Goal: Communication & Community: Ask a question

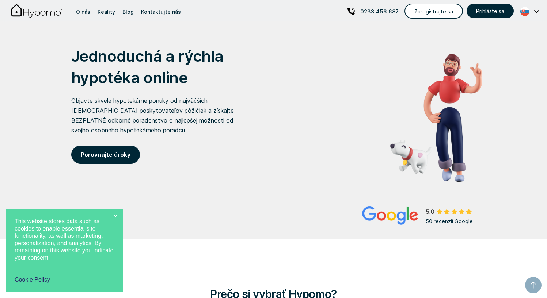
click at [153, 9] on div "Kontaktujte nás" at bounding box center [161, 12] width 40 height 10
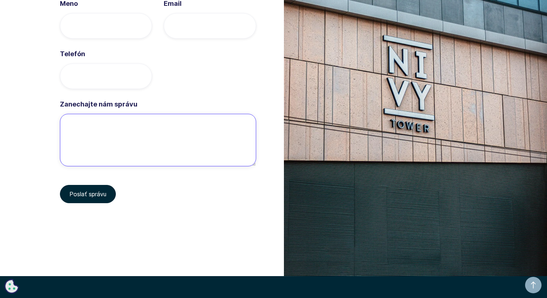
click at [116, 127] on textarea "Zanechajte nám správu" at bounding box center [158, 140] width 196 height 53
paste textarea "Hello Sir/[PERSON_NAME], We are brokerage firm based in [GEOGRAPHIC_DATA], In c…"
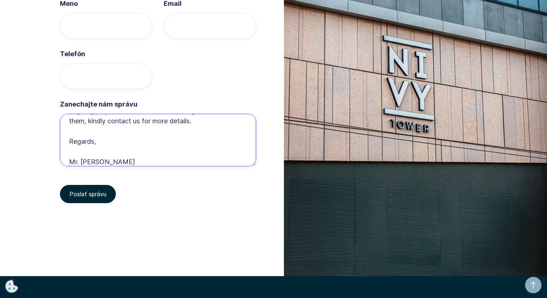
scroll to position [62, 0]
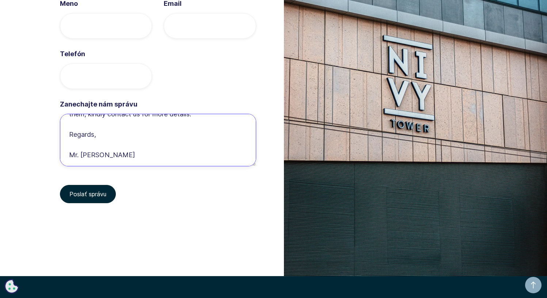
drag, startPoint x: 174, startPoint y: 164, endPoint x: 82, endPoint y: 158, distance: 92.2
click at [82, 158] on textarea "Hello Sir/[PERSON_NAME], We are brokerage firm based in [GEOGRAPHIC_DATA], In c…" at bounding box center [158, 140] width 196 height 53
type textarea "Hello Sir/[PERSON_NAME], We are brokerage firm based in [GEOGRAPHIC_DATA], In c…"
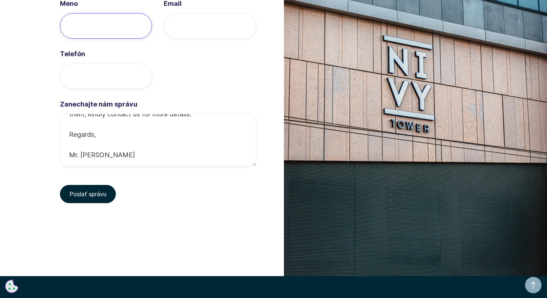
click at [96, 28] on input "Meno" at bounding box center [106, 26] width 92 height 26
paste input "[PERSON_NAME]"
type input "[PERSON_NAME]"
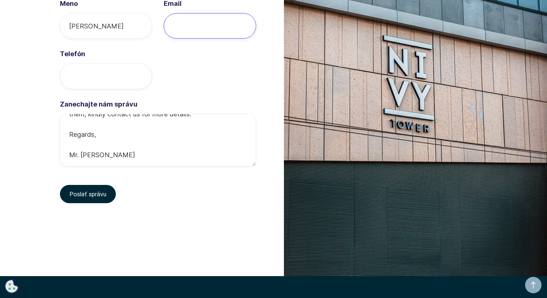
click at [179, 20] on input "Email" at bounding box center [210, 26] width 92 height 26
click at [174, 27] on input "Email" at bounding box center [210, 26] width 92 height 26
paste input "[EMAIL_ADDRESS][DOMAIN_NAME]"
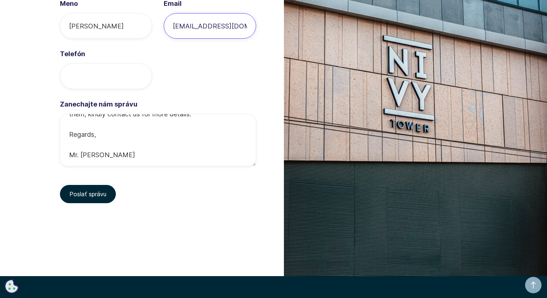
scroll to position [0, 28]
type input "[EMAIL_ADDRESS][DOMAIN_NAME]"
click at [96, 80] on input "Telefón" at bounding box center [106, 77] width 92 height 26
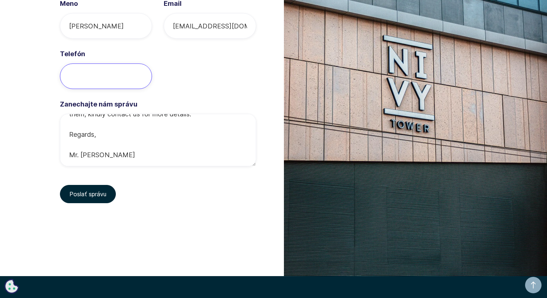
click at [107, 73] on input "Telefón" at bounding box center [106, 77] width 92 height 26
paste input "971527908408"
type input "971527908408"
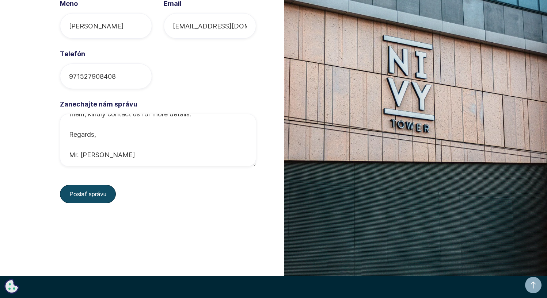
click at [84, 190] on input "Poslať správu" at bounding box center [88, 194] width 56 height 18
type input "Prosím, počkajte..."
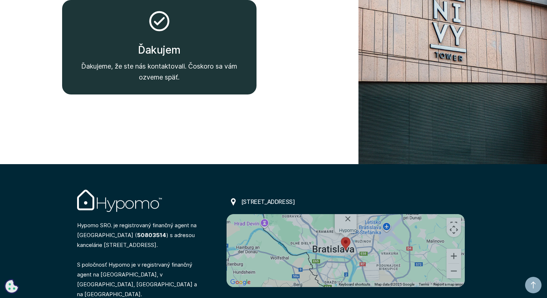
scroll to position [2296, 0]
